Goal: Information Seeking & Learning: Compare options

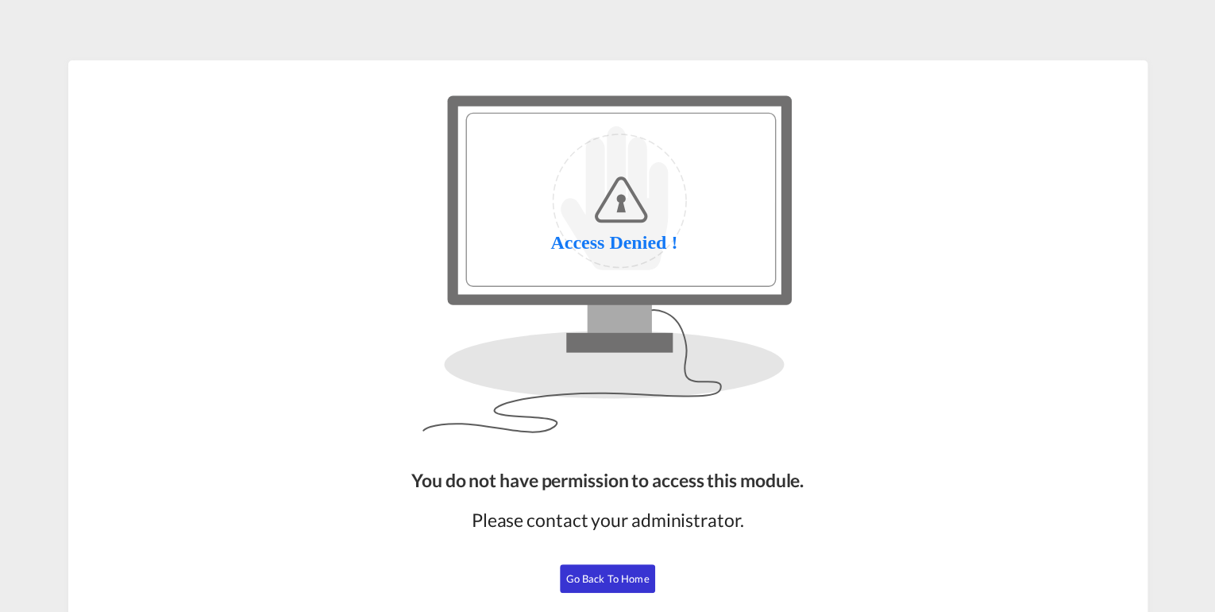
click at [601, 568] on button "Go Back to Home" at bounding box center [607, 578] width 95 height 29
